Goal: Find specific page/section: Find specific page/section

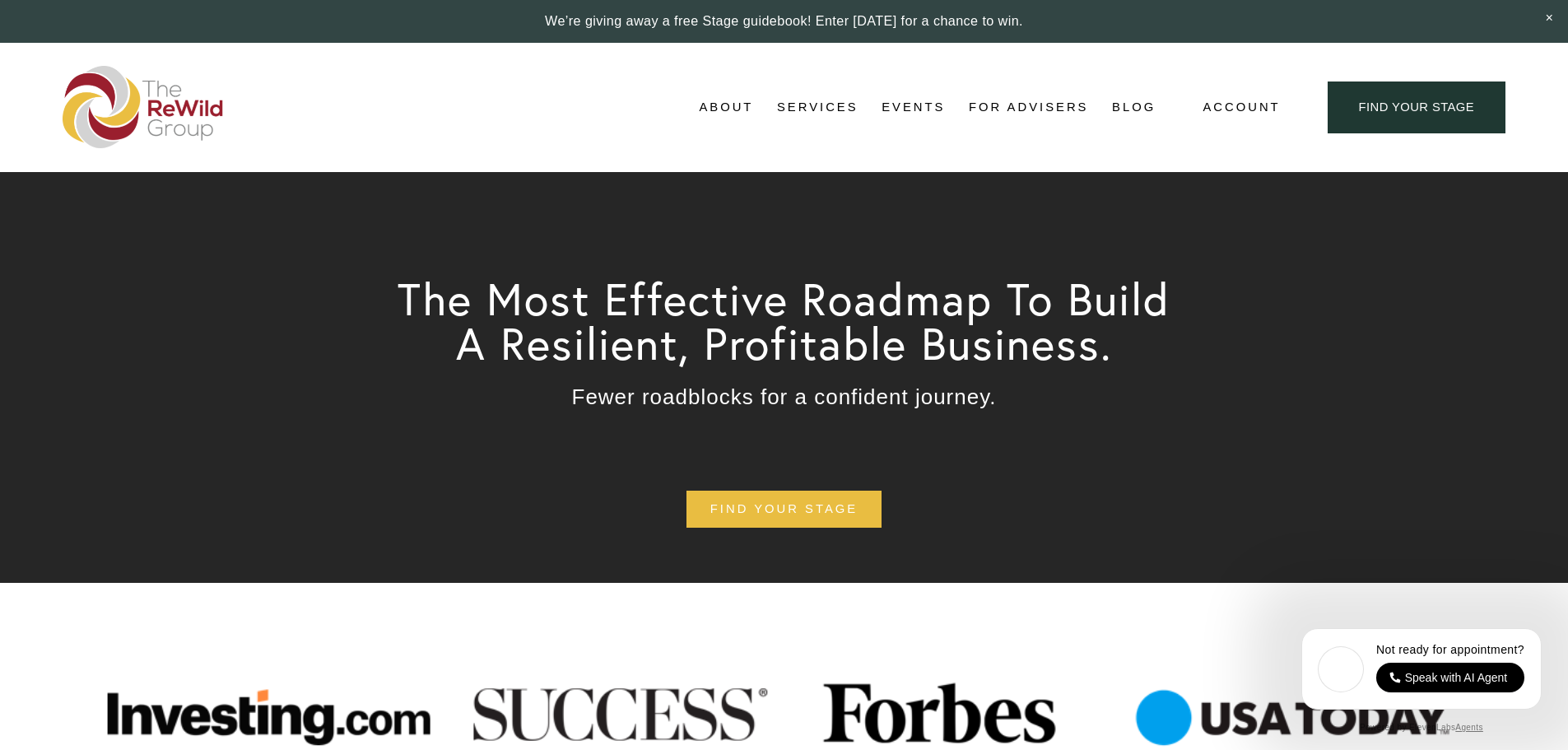
click at [0, 0] on span "Adviser Network" at bounding box center [0, 0] width 0 height 0
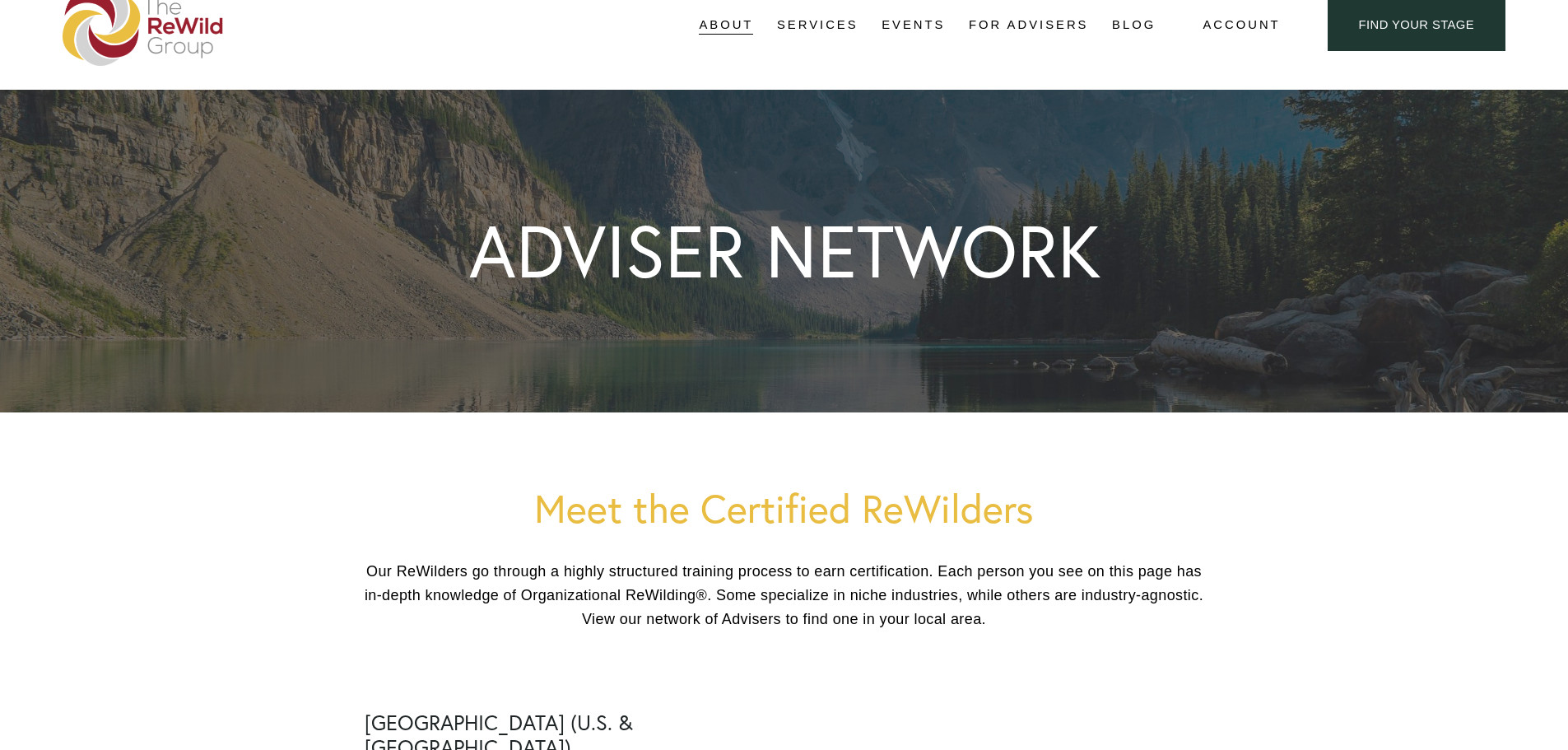
scroll to position [81, 0]
